Goal: Navigation & Orientation: Find specific page/section

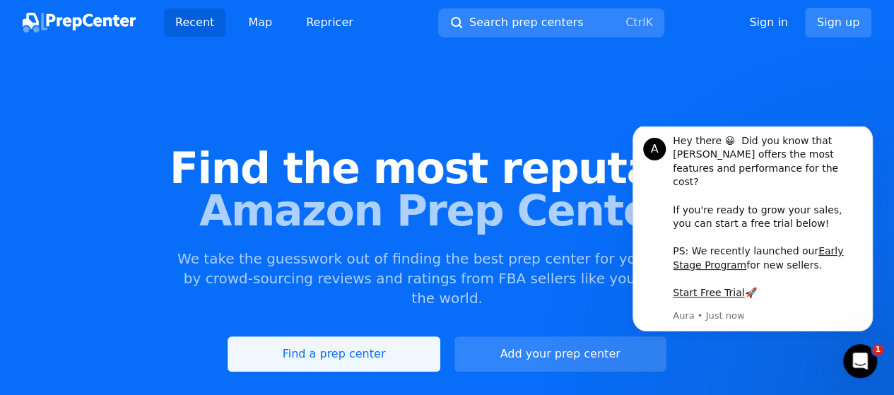
click at [354, 337] on link "Find a prep center" at bounding box center [334, 354] width 212 height 35
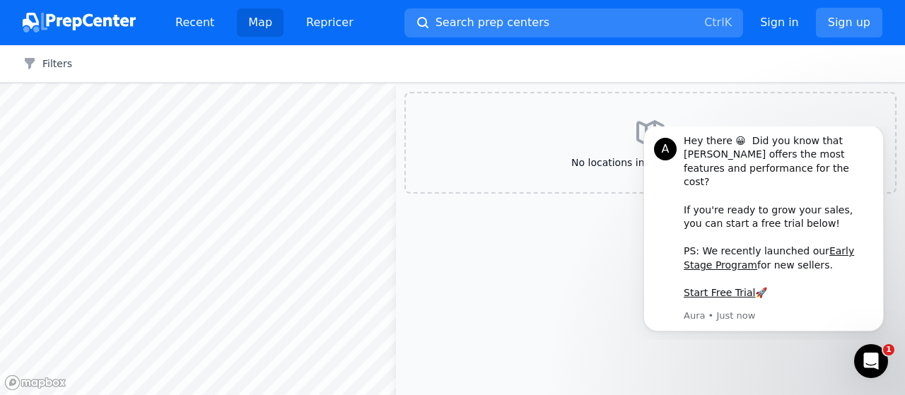
click at [588, 139] on div "No locations in visible map area" at bounding box center [650, 143] width 492 height 102
click at [877, 133] on icon "Dismiss notification" at bounding box center [880, 129] width 8 height 8
click at [866, 357] on icon "Open Intercom Messenger" at bounding box center [869, 359] width 23 height 23
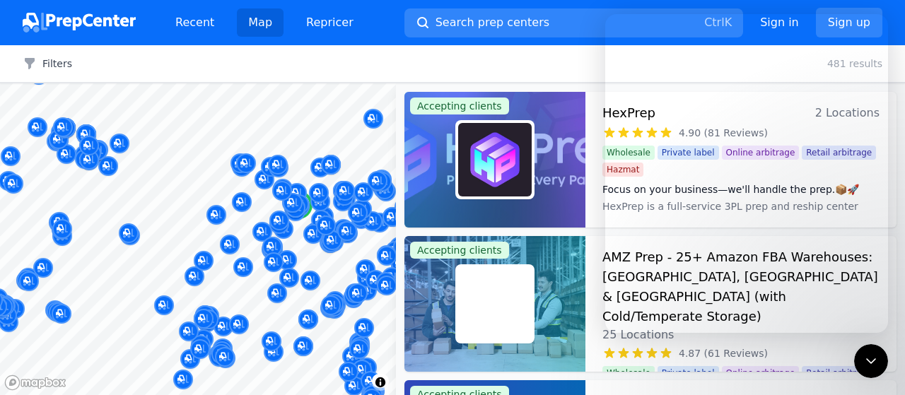
click at [388, 57] on div "Filters Clear all 481 results" at bounding box center [452, 63] width 905 height 37
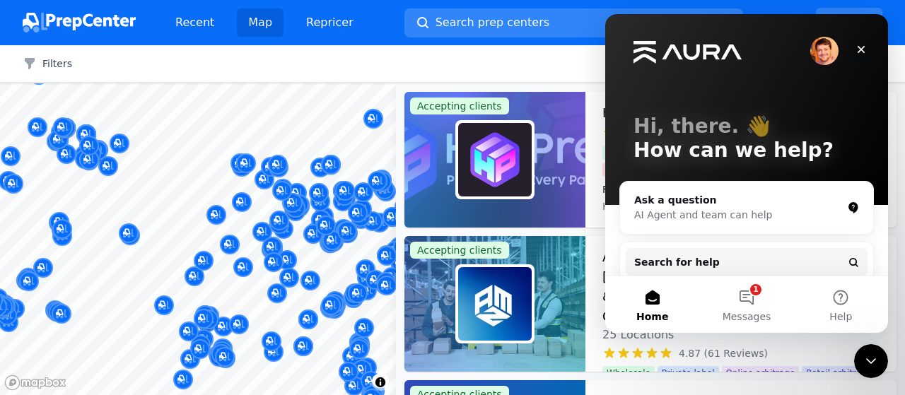
click at [860, 49] on icon "Close" at bounding box center [862, 50] width 8 height 8
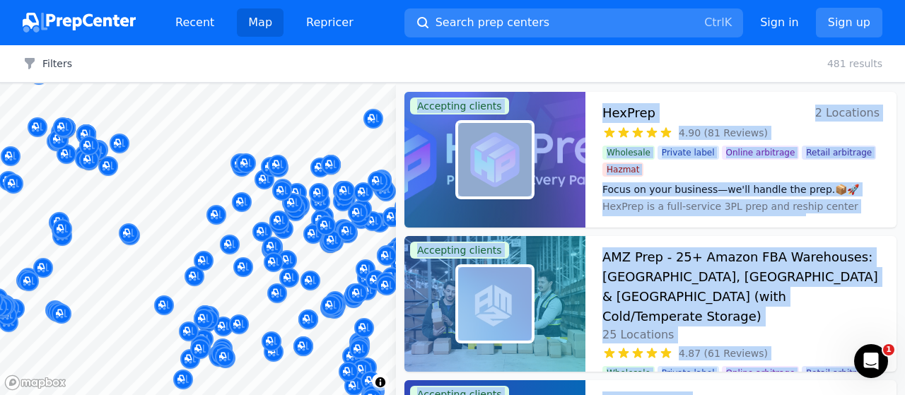
click at [85, 190] on body "Recent Map Repricer Search prep centers Ctrl K Open main menu Sign in Sign up F…" at bounding box center [452, 197] width 905 height 395
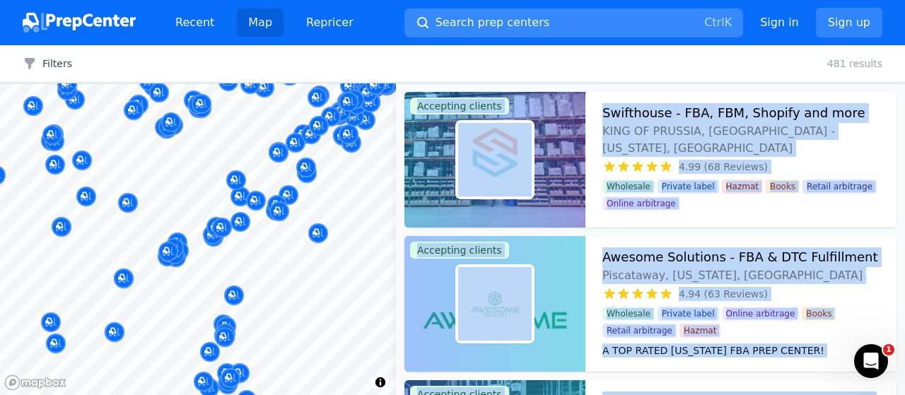
click at [480, 24] on span "Search prep centers" at bounding box center [493, 22] width 114 height 17
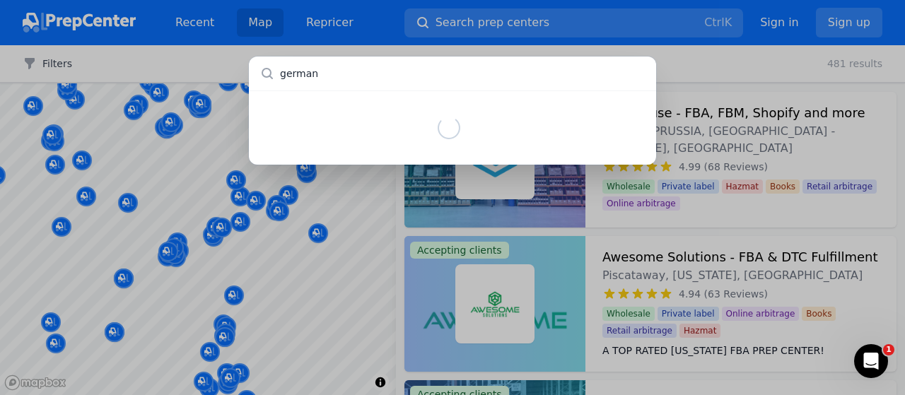
type input "[GEOGRAPHIC_DATA]"
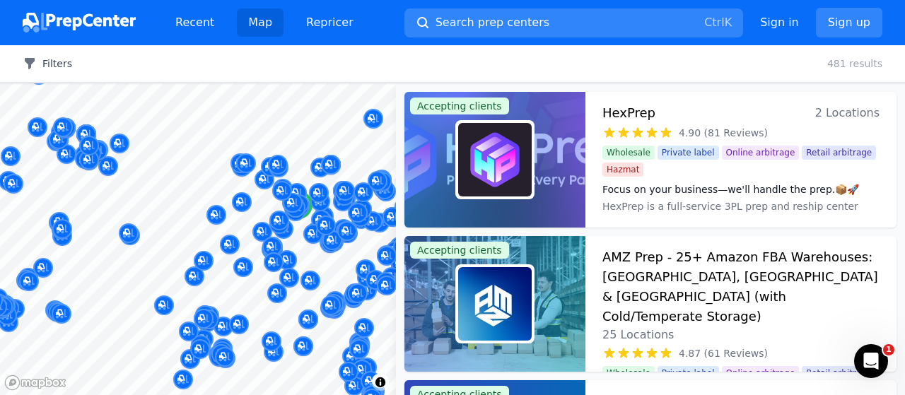
click at [33, 62] on icon "button" at bounding box center [30, 63] width 10 height 11
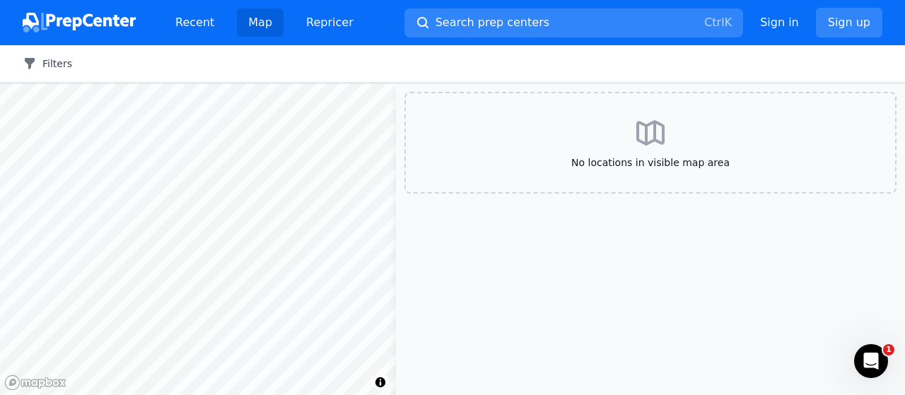
click at [28, 64] on icon "button" at bounding box center [30, 63] width 10 height 11
